Goal: Task Accomplishment & Management: Manage account settings

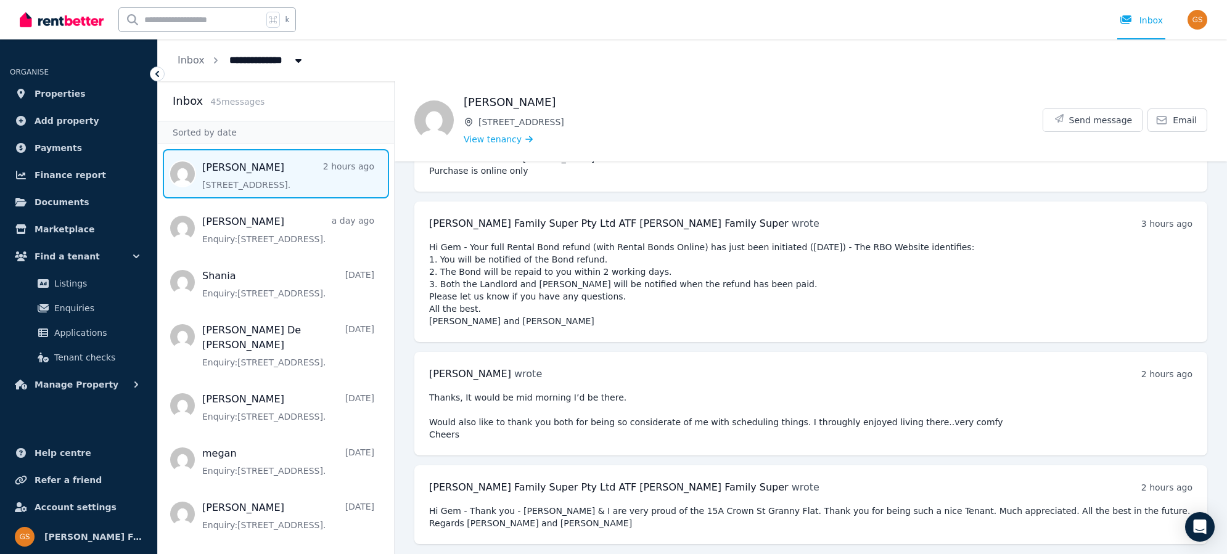
scroll to position [7455, 0]
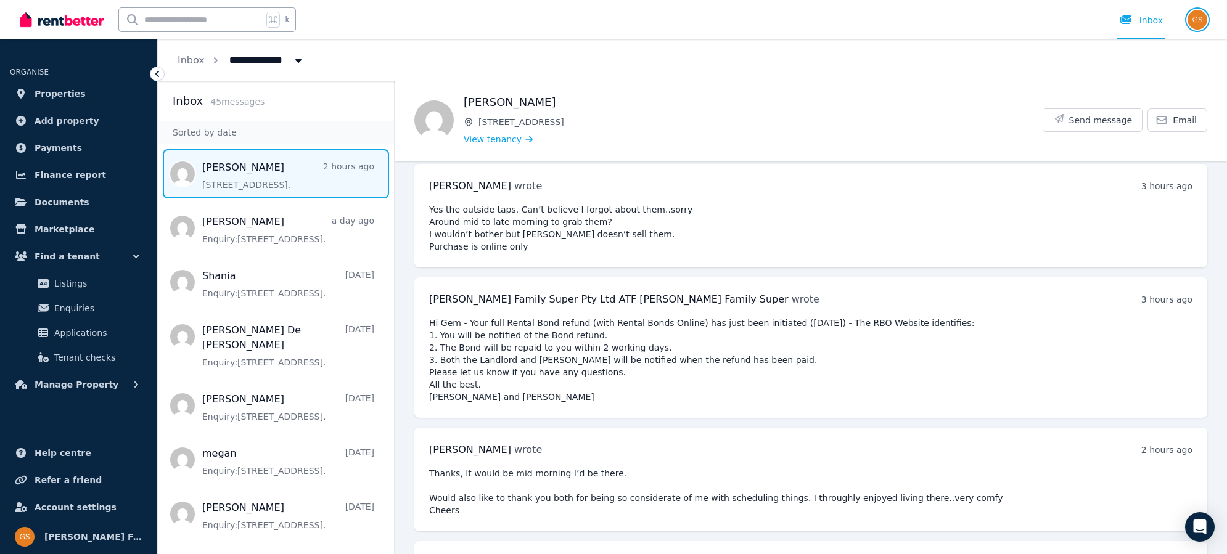
click at [939, 20] on img "button" at bounding box center [1198, 20] width 20 height 20
click at [939, 162] on span "Logout" at bounding box center [1148, 163] width 118 height 22
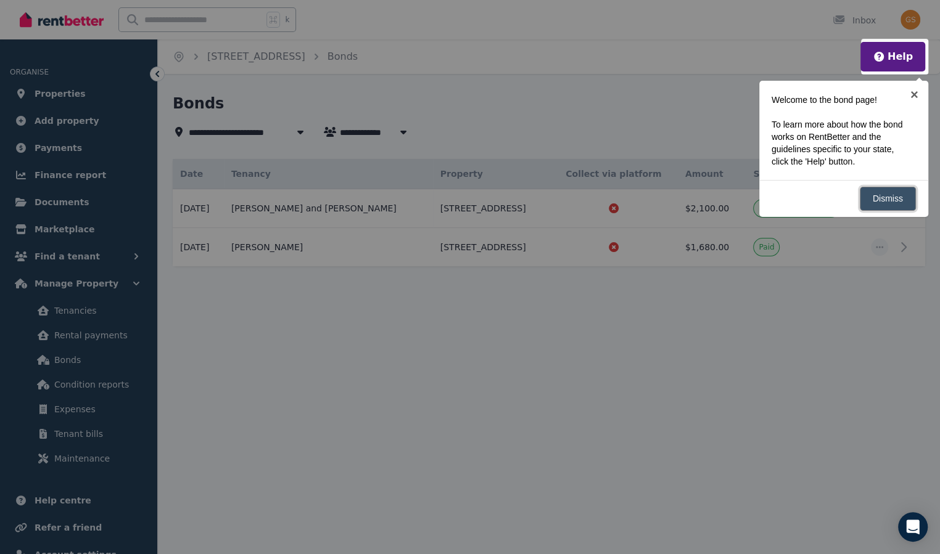
click at [886, 194] on link "Dismiss" at bounding box center [888, 199] width 56 height 24
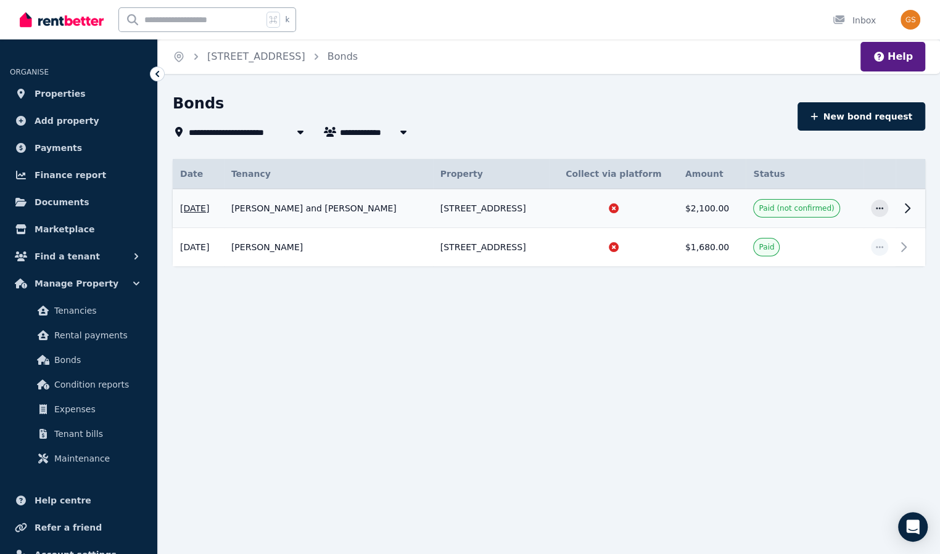
click at [816, 207] on span "Paid (not confirmed)" at bounding box center [795, 208] width 75 height 10
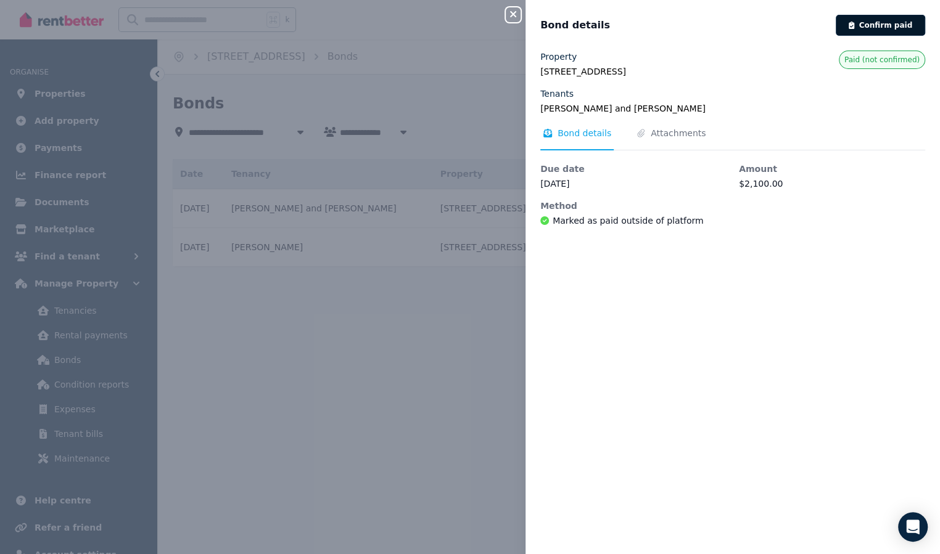
click at [888, 21] on button "Confirm paid" at bounding box center [880, 25] width 89 height 21
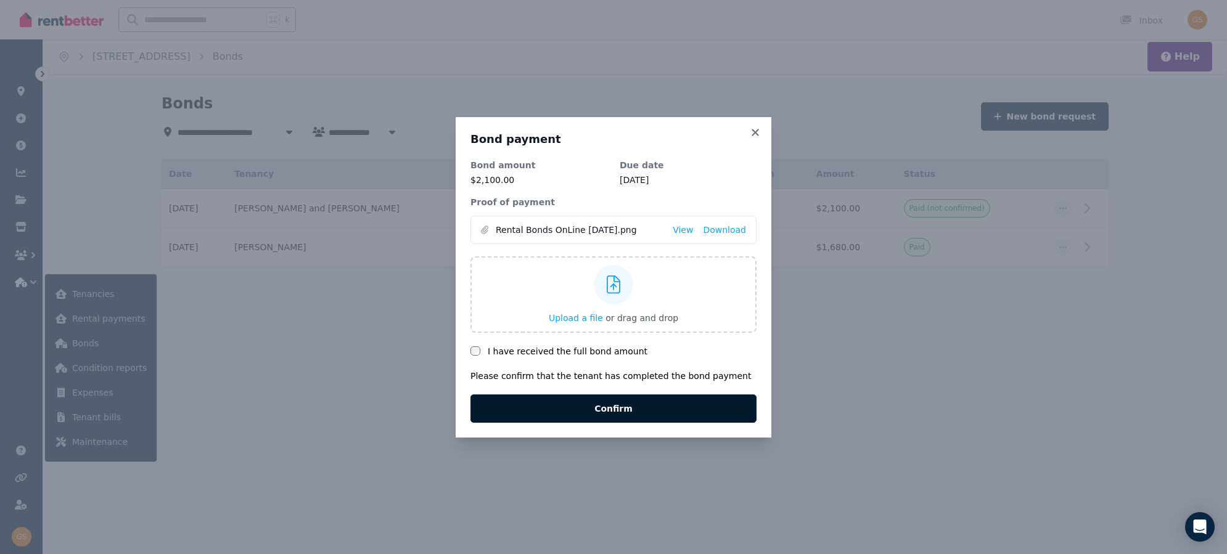
click at [613, 408] on button "Confirm" at bounding box center [614, 409] width 286 height 28
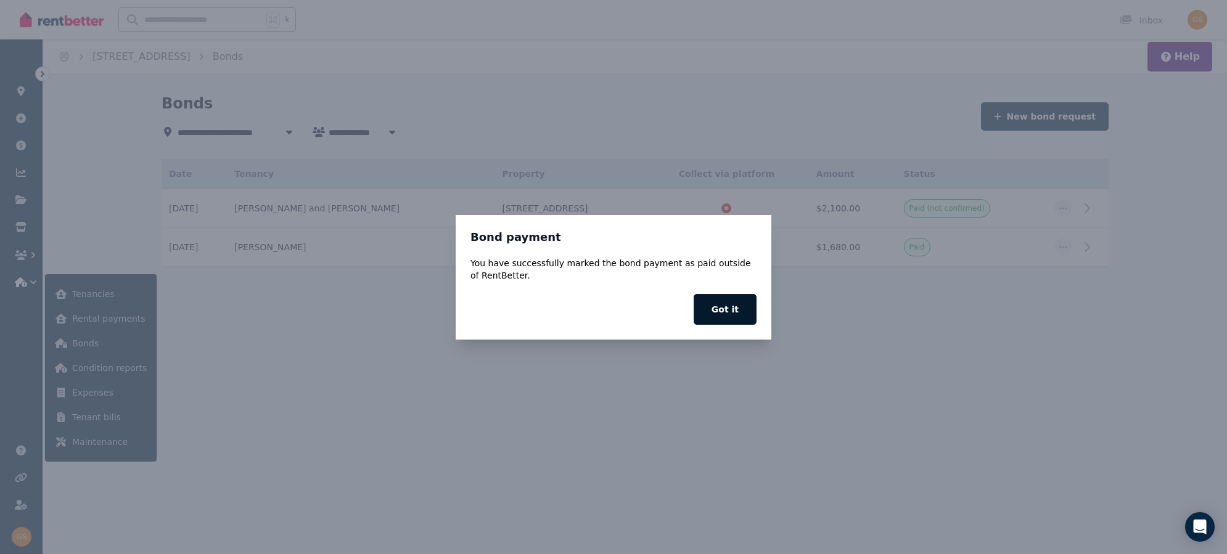
click at [721, 312] on button "Got it" at bounding box center [725, 309] width 63 height 31
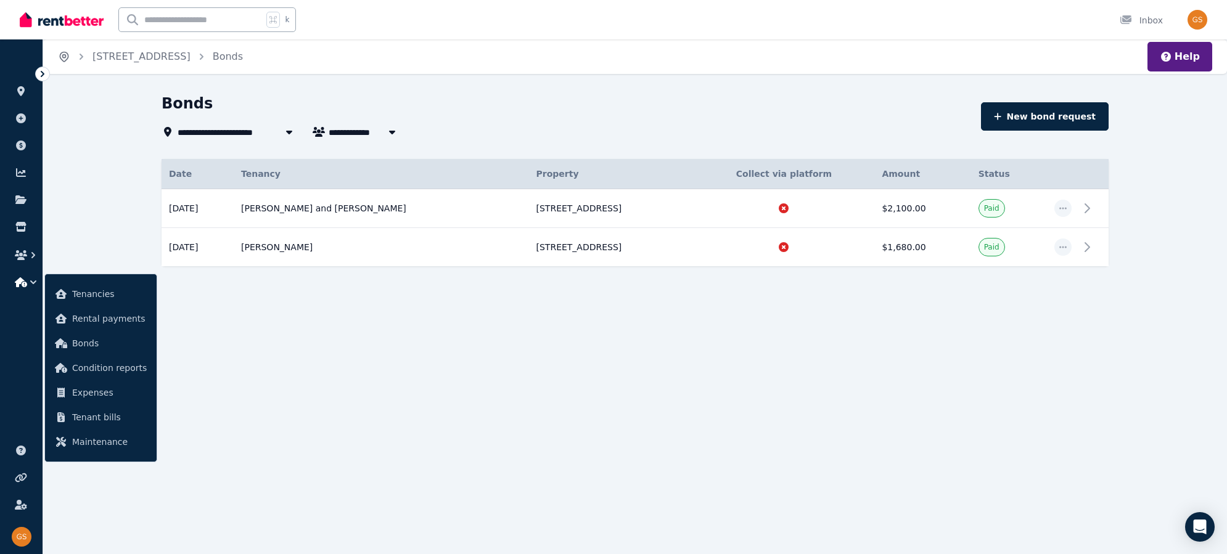
click at [67, 55] on icon "Breadcrumb" at bounding box center [64, 57] width 12 height 12
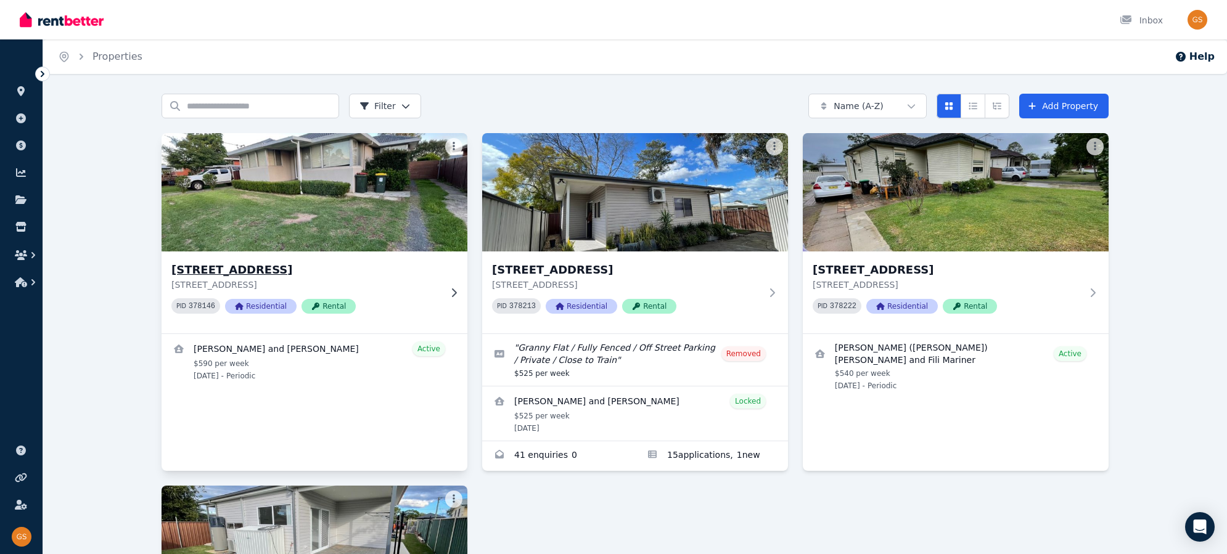
click at [256, 268] on h3 "[STREET_ADDRESS]" at bounding box center [305, 269] width 269 height 17
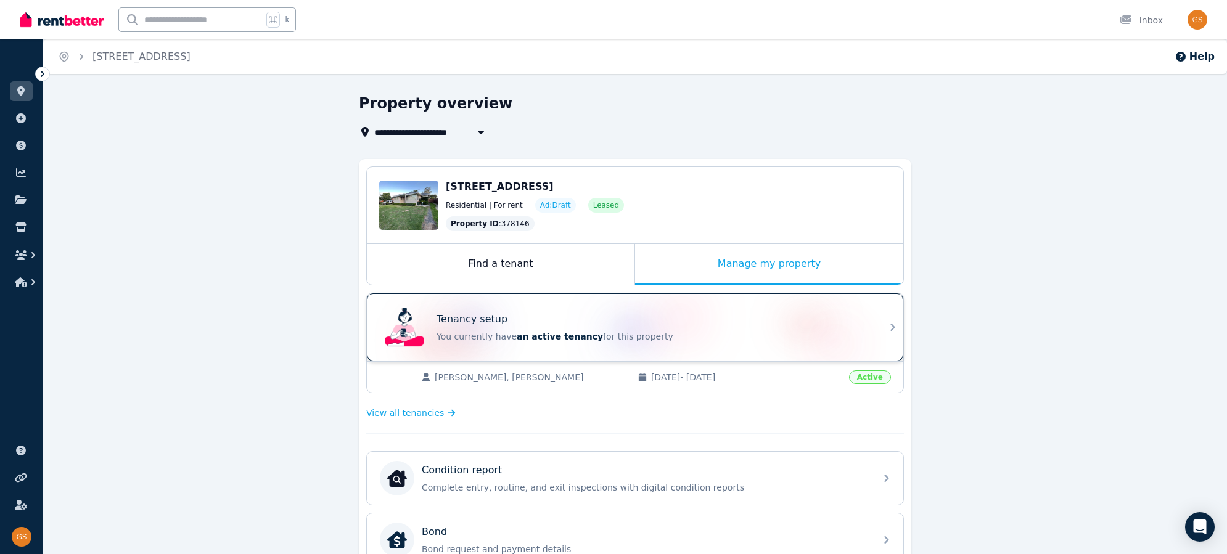
click at [892, 329] on icon at bounding box center [892, 327] width 4 height 7
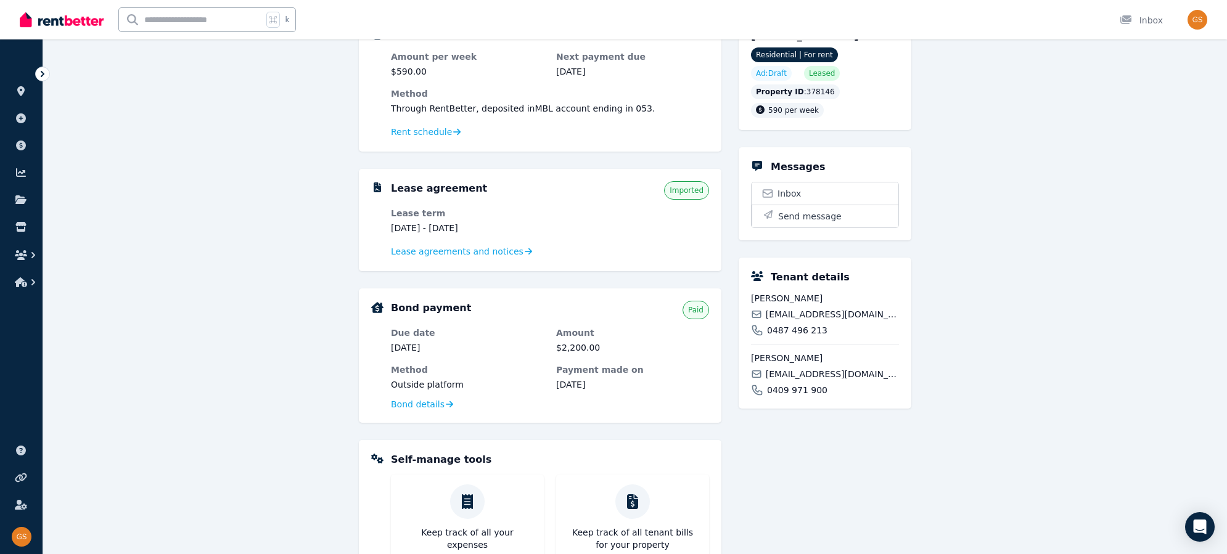
scroll to position [148, 0]
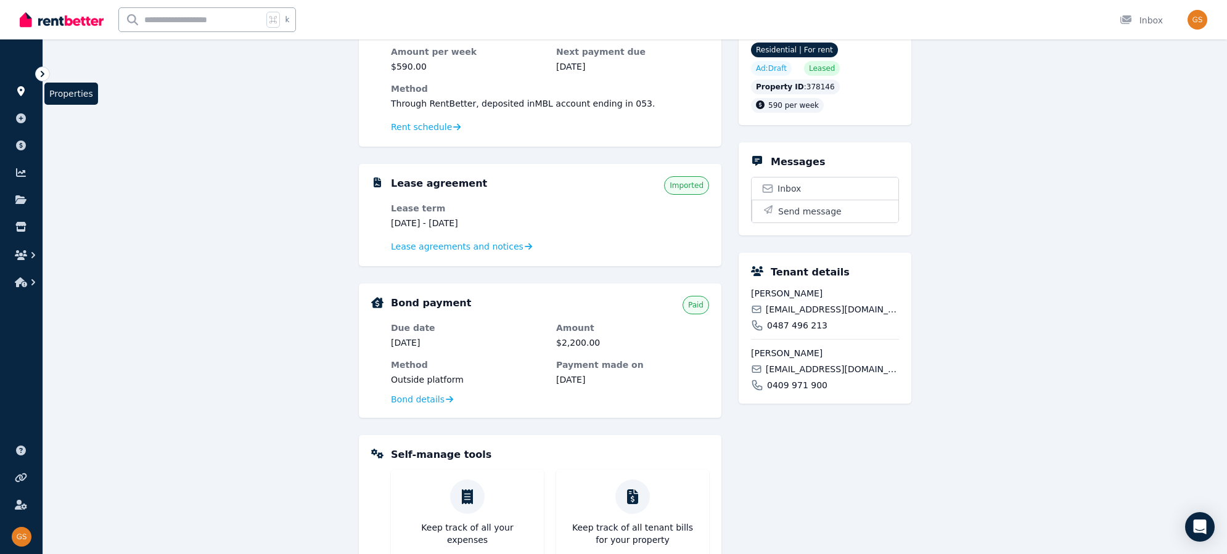
click at [24, 91] on icon at bounding box center [20, 91] width 7 height 10
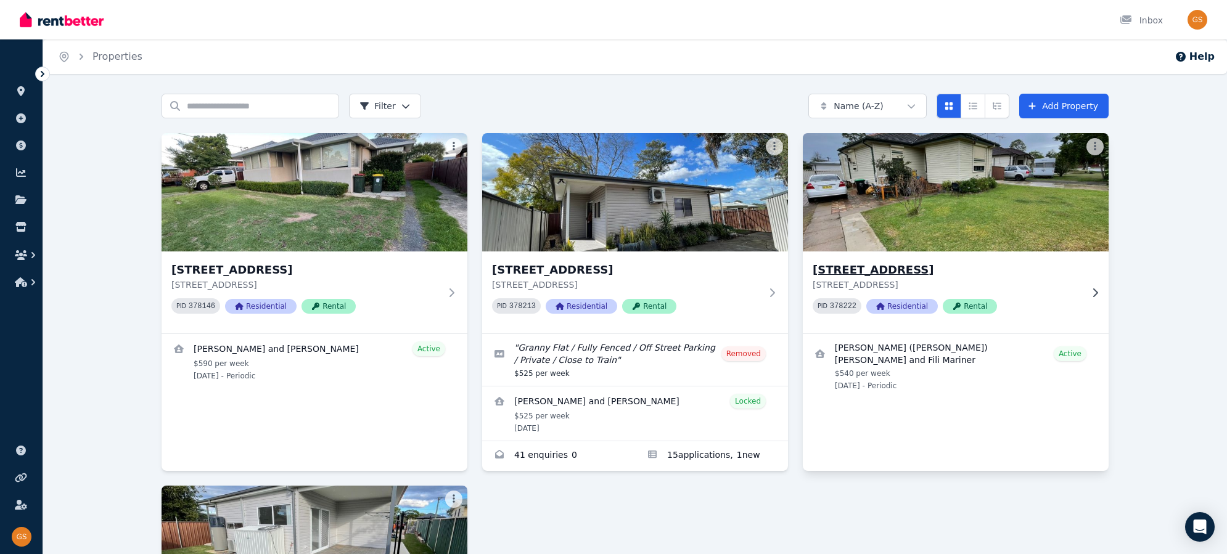
click at [879, 269] on h3 "[STREET_ADDRESS]" at bounding box center [947, 269] width 269 height 17
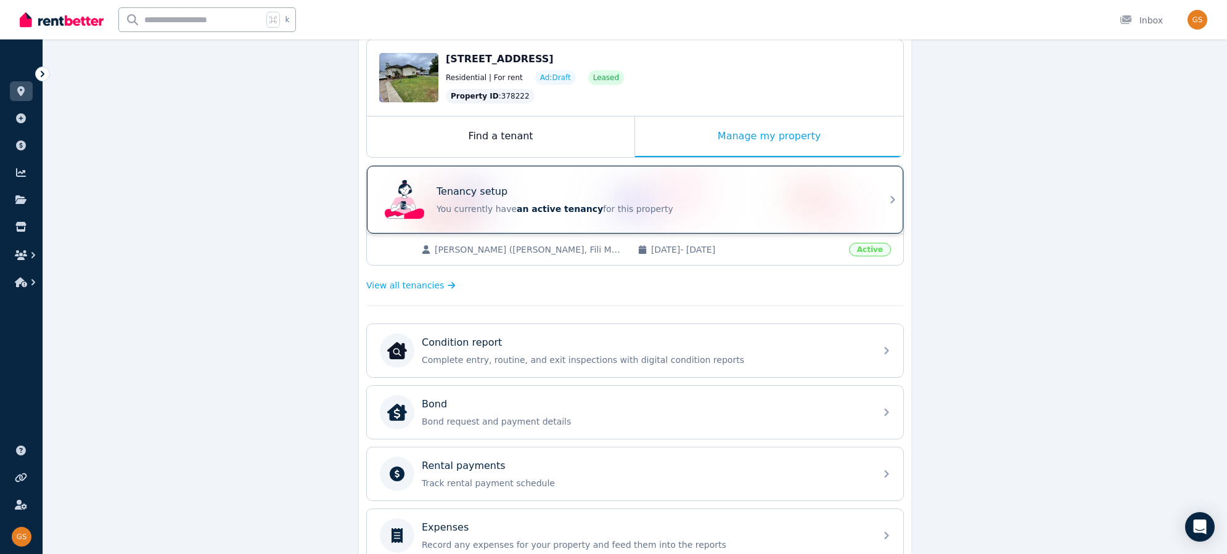
scroll to position [139, 0]
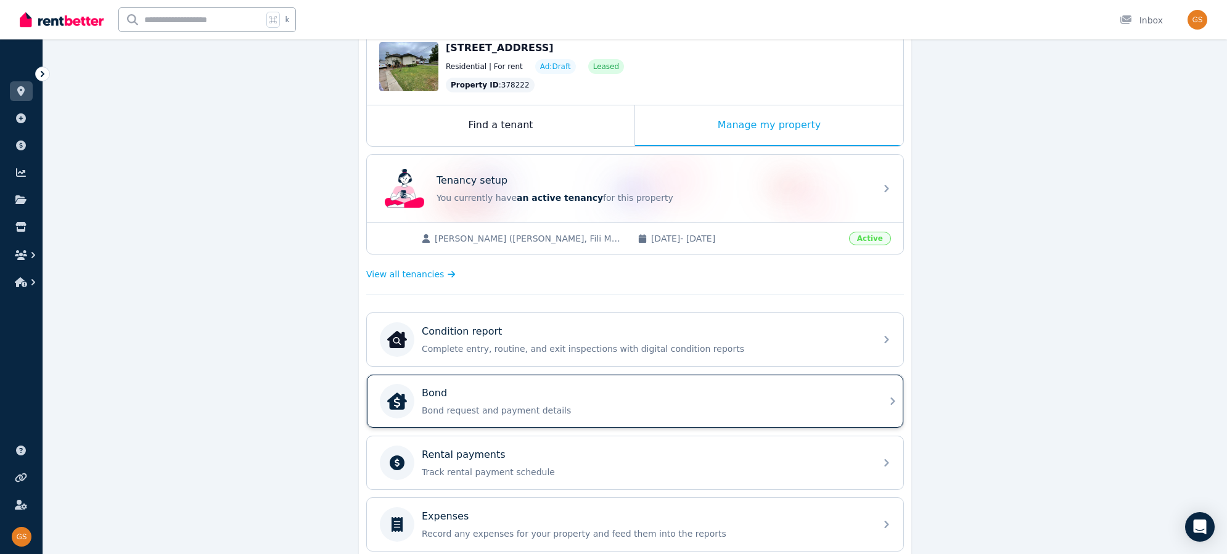
click at [859, 405] on p "Bond request and payment details" at bounding box center [645, 411] width 446 height 12
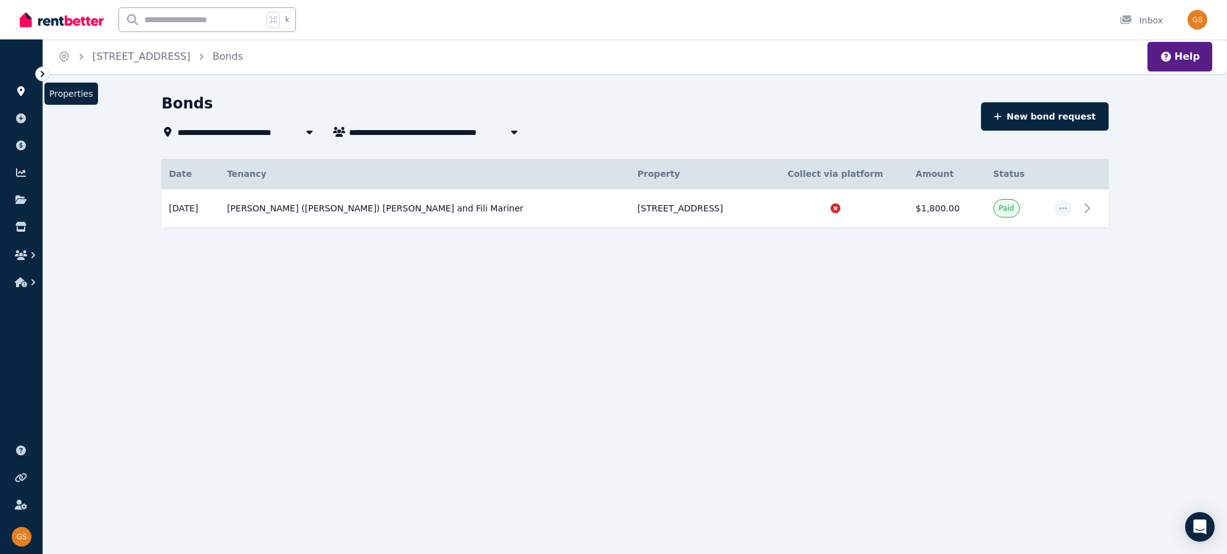
click at [18, 89] on icon at bounding box center [20, 91] width 7 height 10
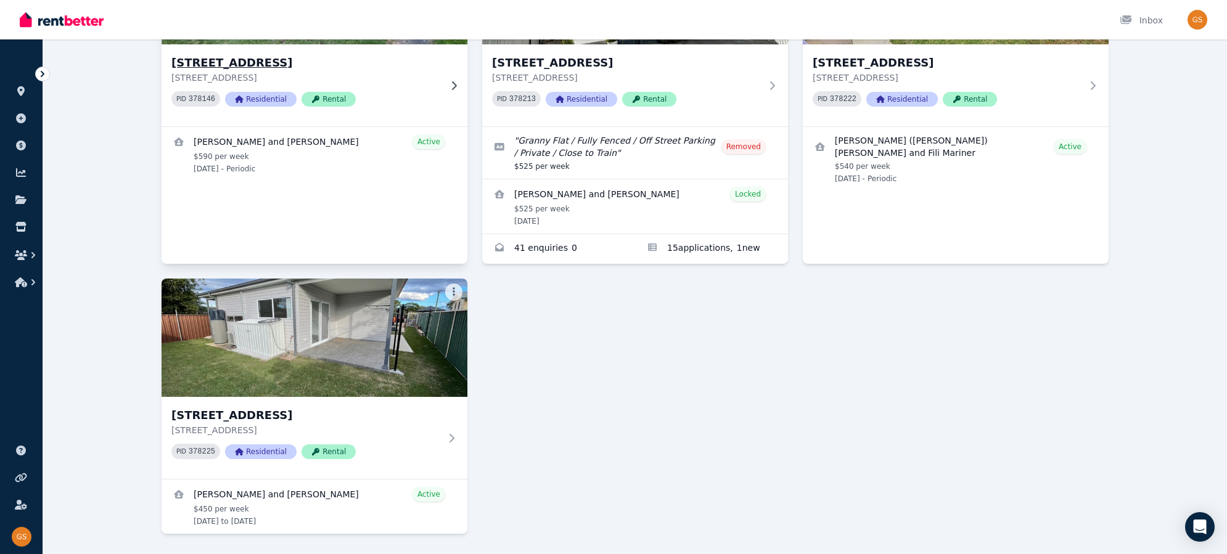
scroll to position [227, 0]
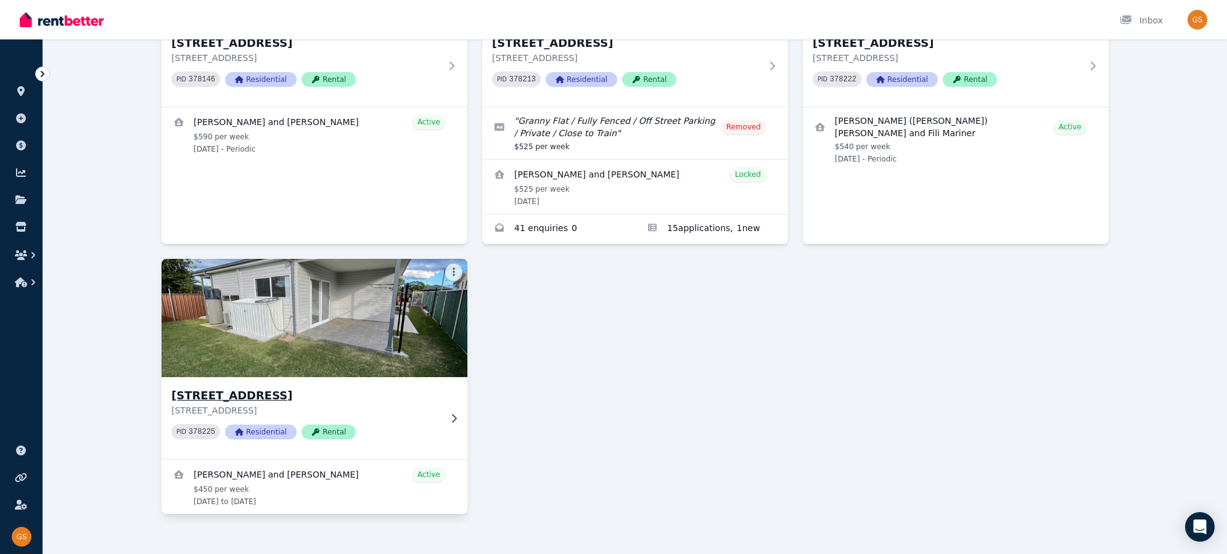
click at [218, 399] on h3 "[STREET_ADDRESS]" at bounding box center [305, 395] width 269 height 17
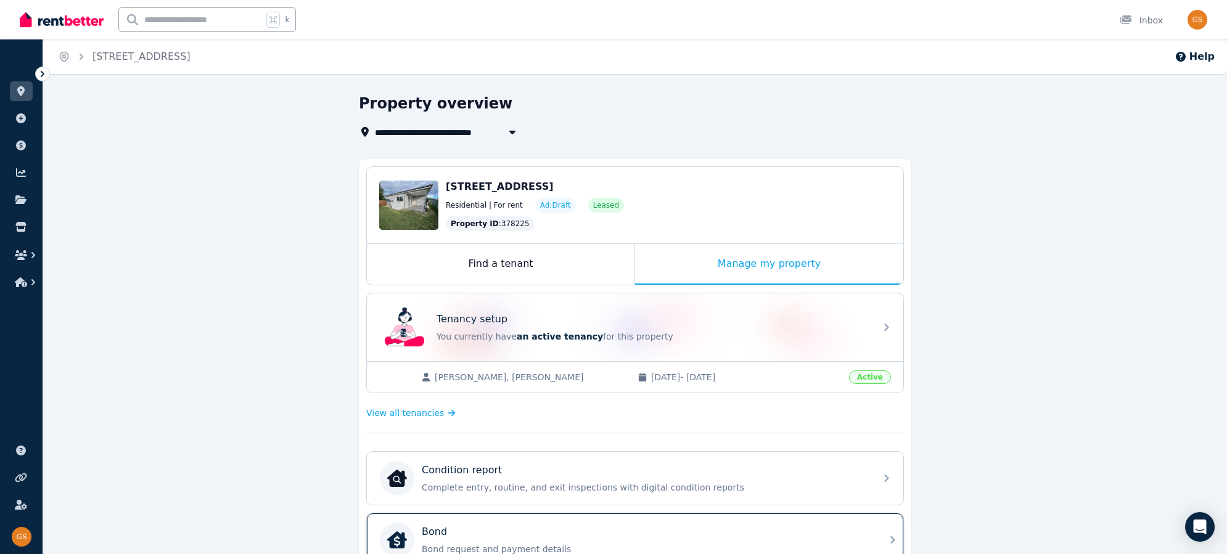
click at [862, 528] on div "Bond" at bounding box center [645, 532] width 446 height 15
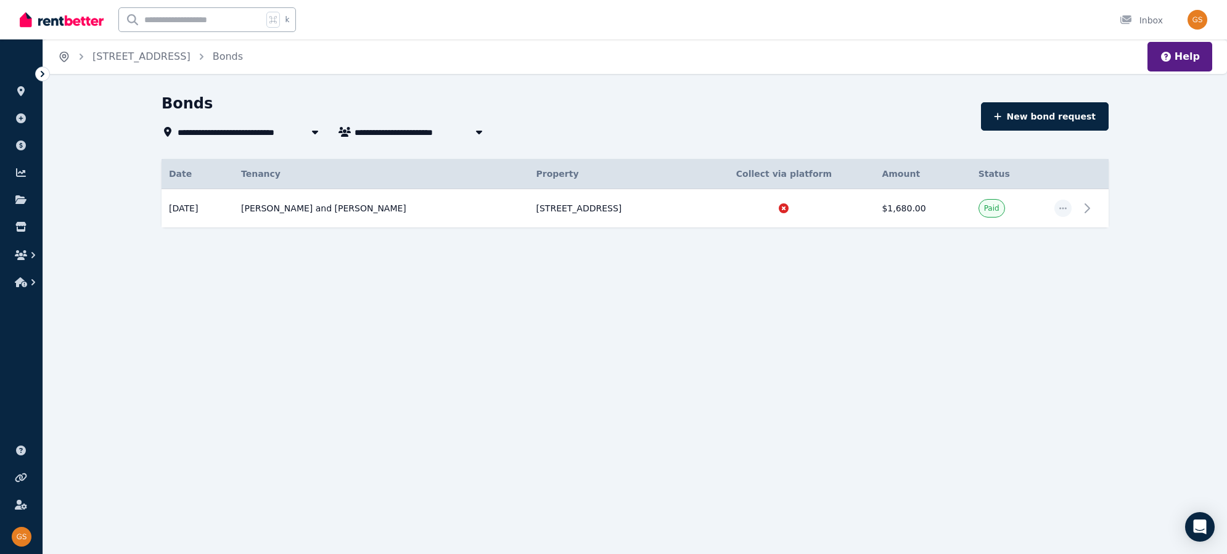
click at [65, 57] on icon "Breadcrumb" at bounding box center [64, 56] width 3 height 3
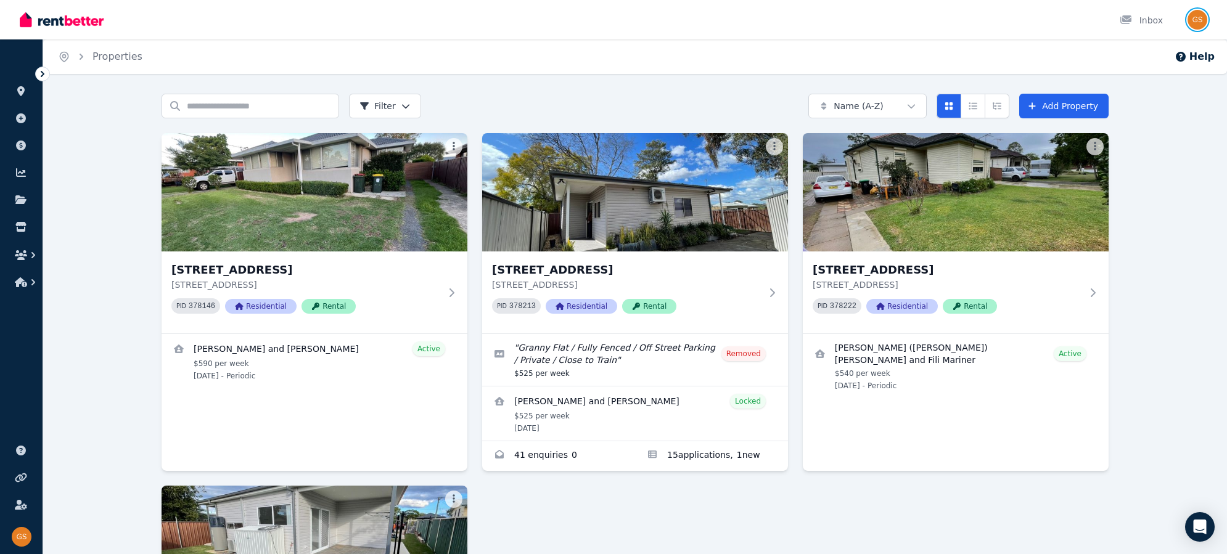
click at [939, 22] on img "button" at bounding box center [1198, 20] width 20 height 20
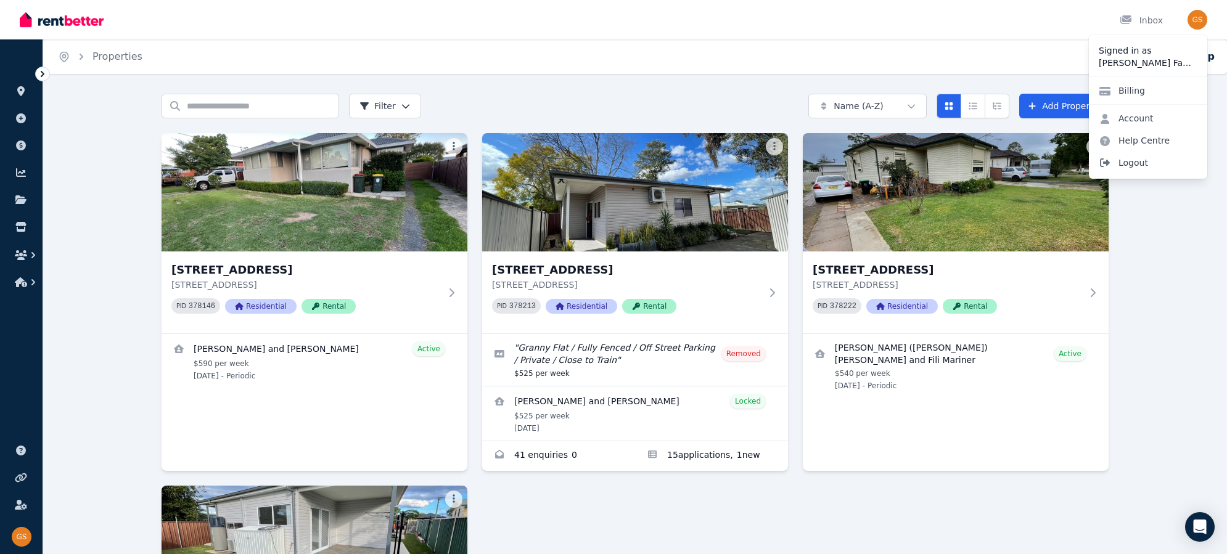
click at [939, 161] on span "Logout" at bounding box center [1148, 163] width 118 height 22
